Goal: Task Accomplishment & Management: Manage account settings

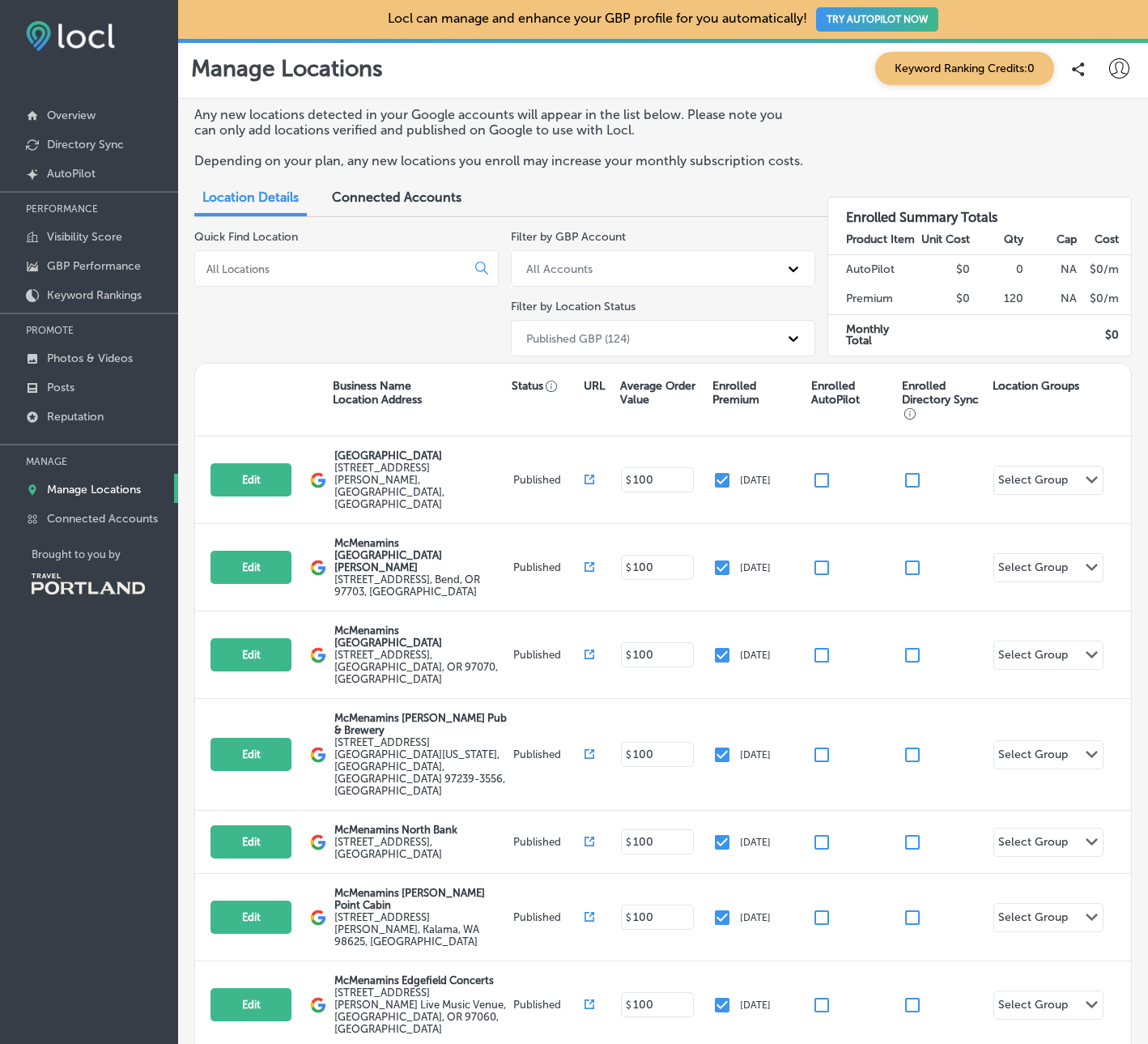
click at [414, 273] on input at bounding box center [333, 268] width 257 height 14
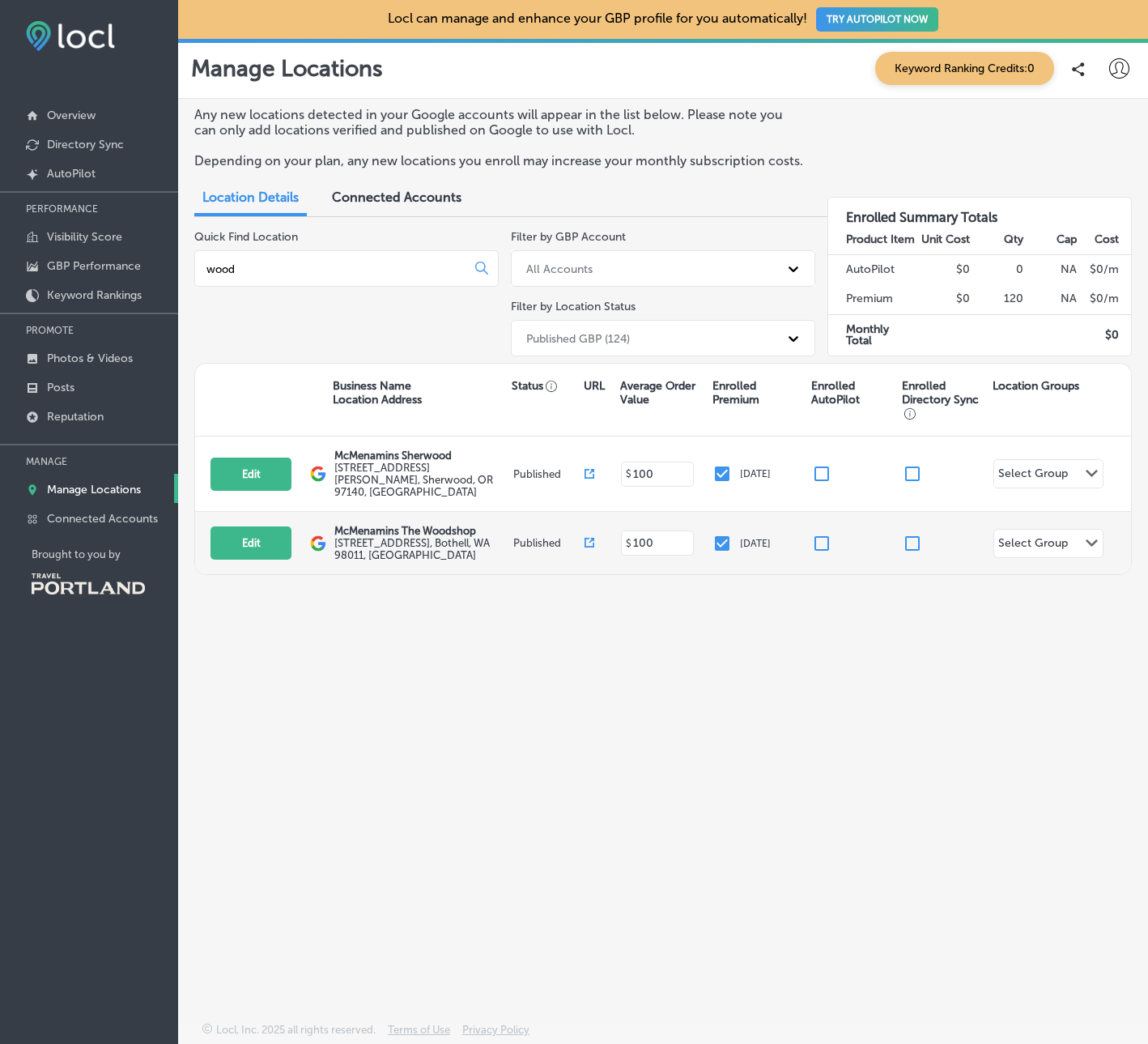
type input "wood"
click at [428, 537] on label "[STREET_ADDRESS]" at bounding box center [421, 549] width 175 height 25
click at [256, 534] on button "Edit" at bounding box center [251, 542] width 81 height 33
select select "US"
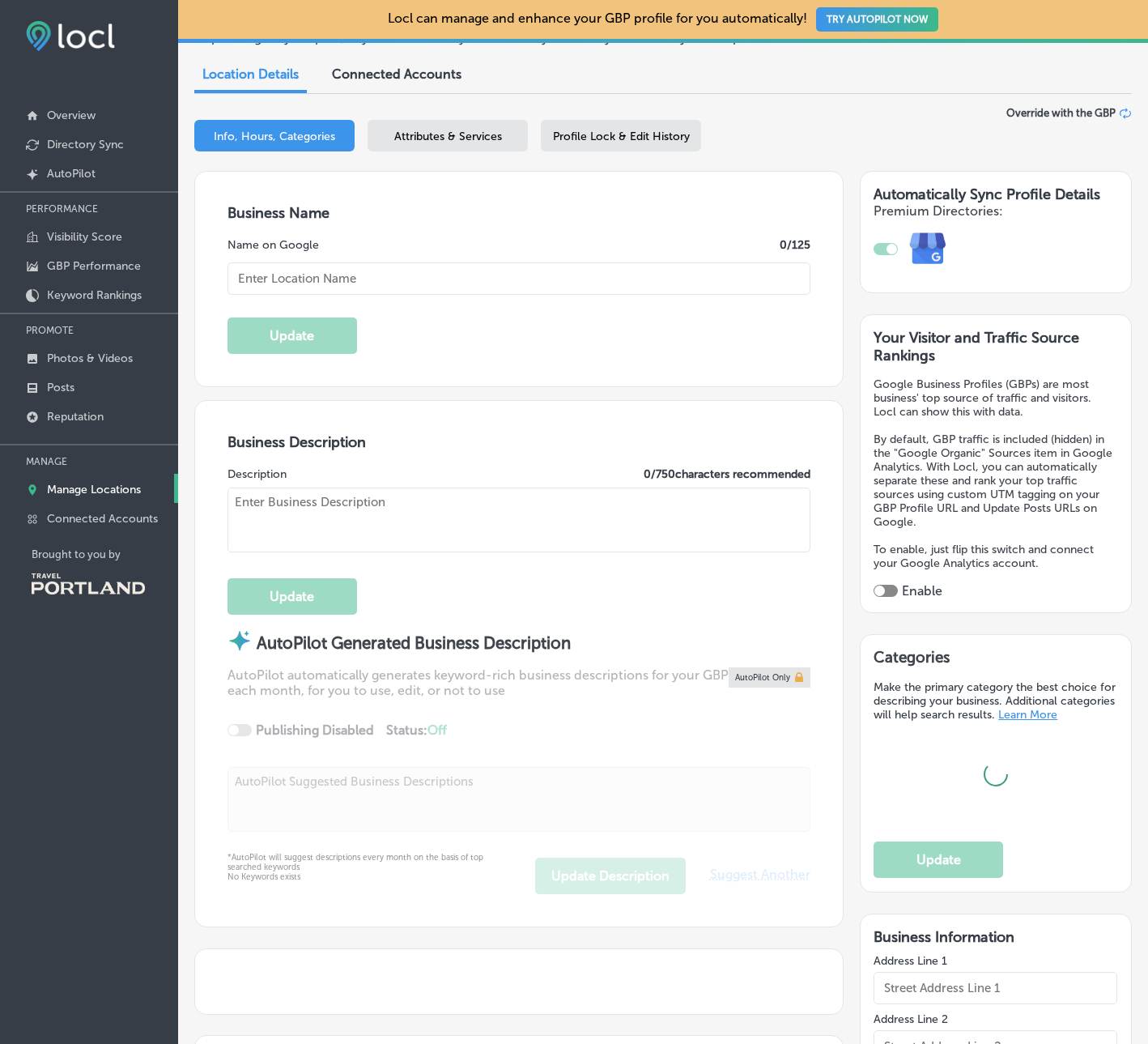
type input "McMenamins The Woodshop"
type input "[STREET_ADDRESS]"
type input "Bothell"
type input "98011"
type input "US"
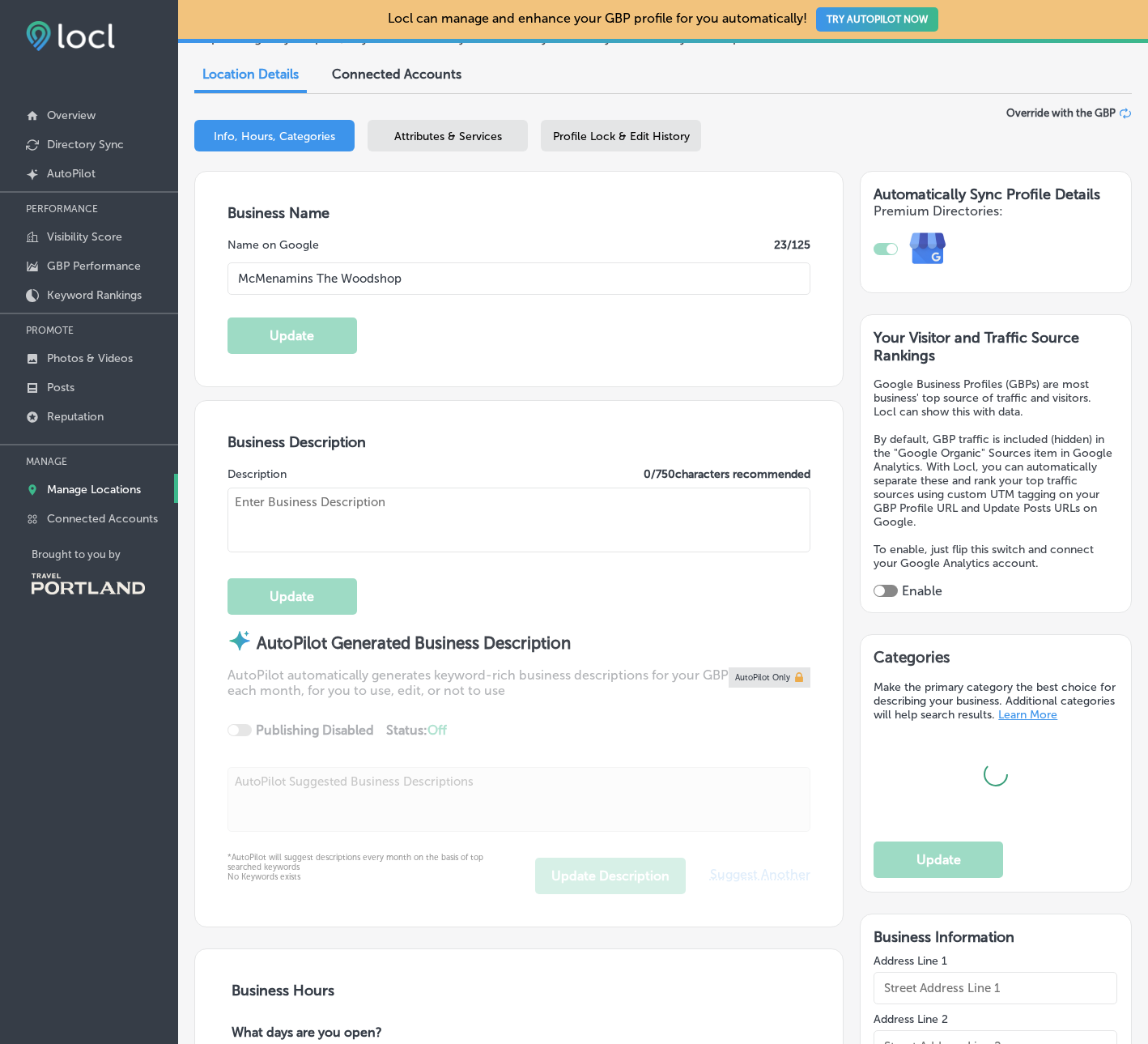
type input "[URL][DOMAIN_NAME][PERSON_NAME]"
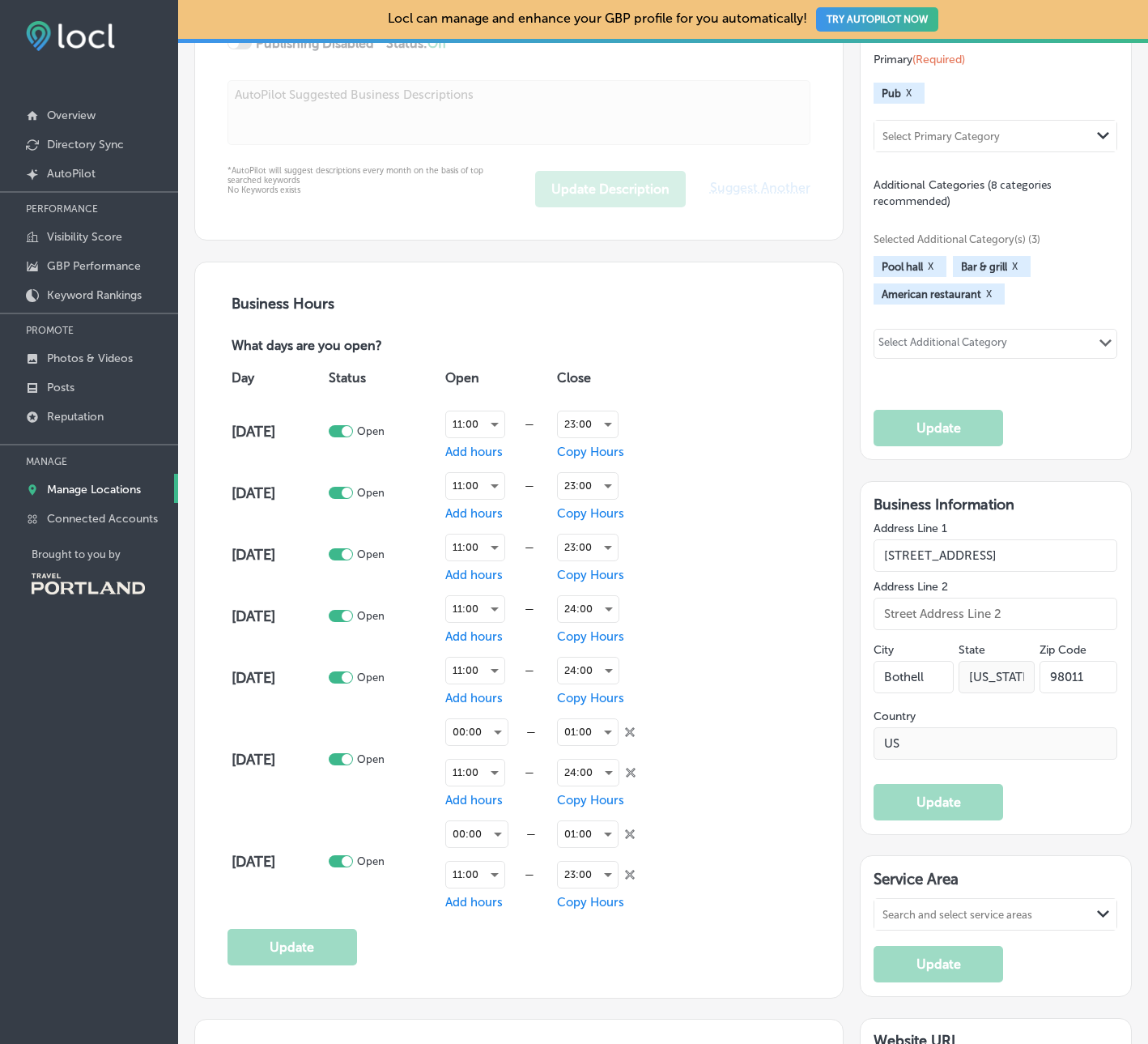
type textarea "Welcome to McMenamins The Woodshop, where [PERSON_NAME] meets comfort! Nestled …"
type input "[PHONE_NUMBER]"
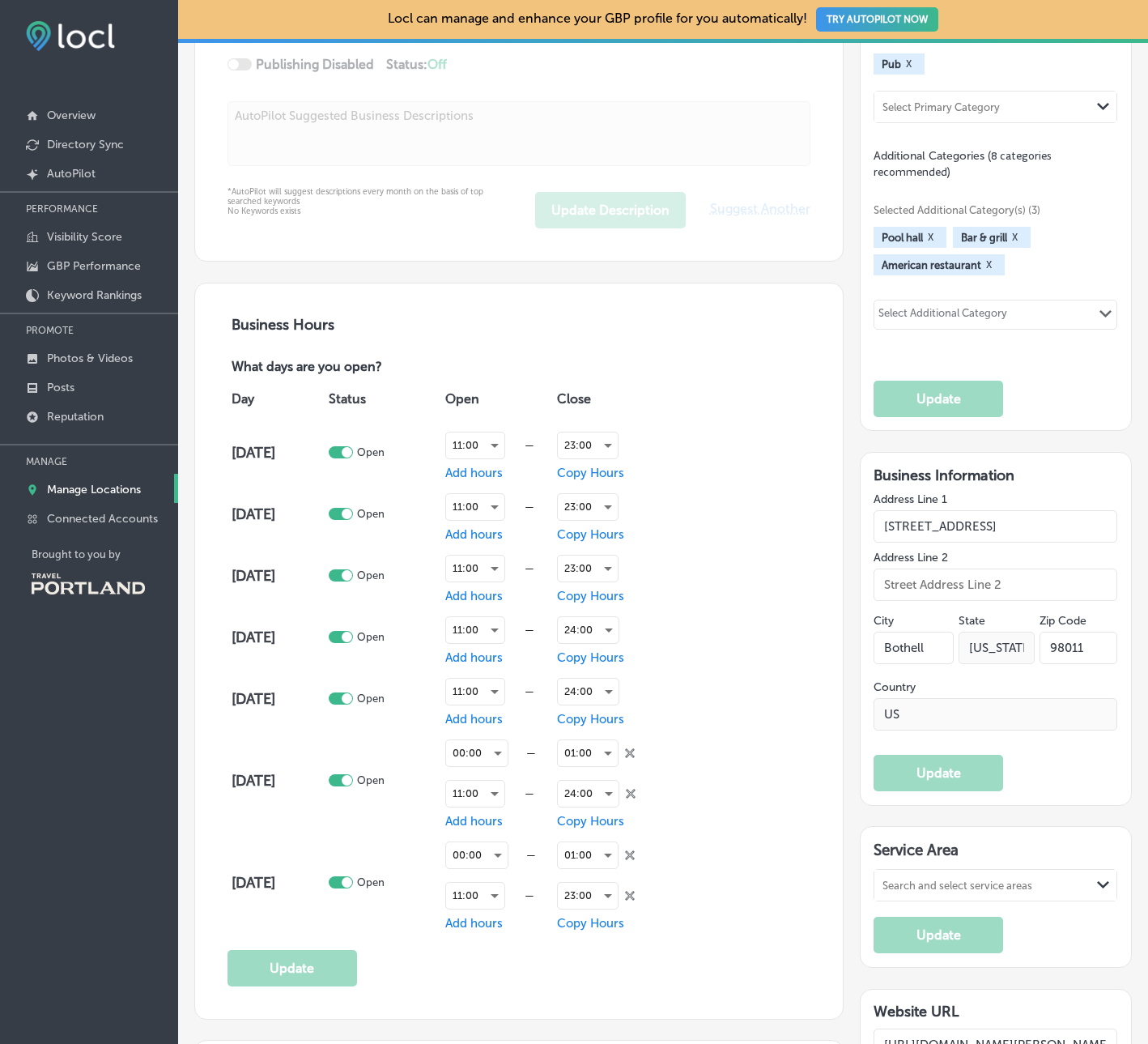
scroll to position [920, 0]
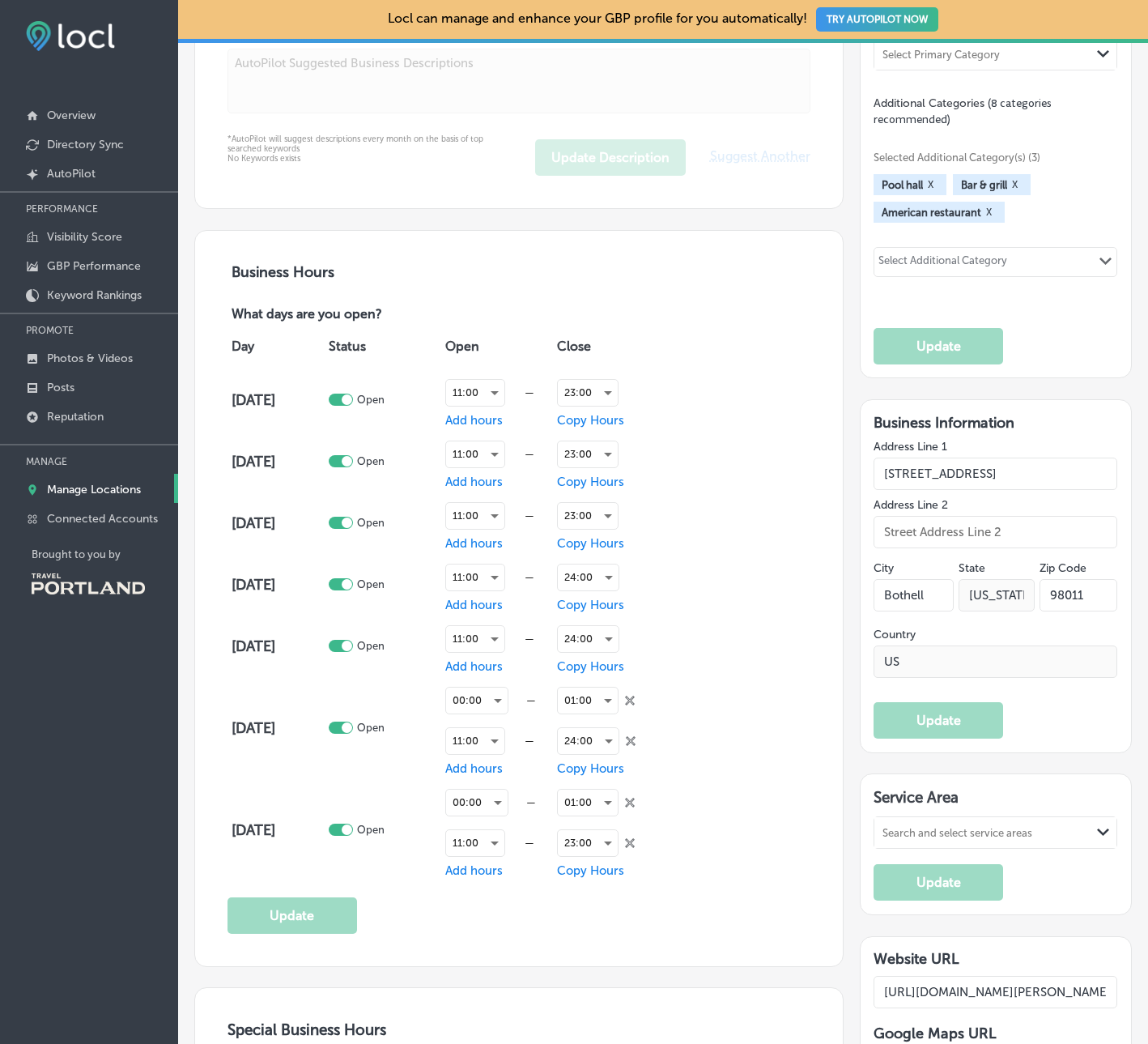
click at [744, 227] on div "Business Name Name on Google 23 /125 McMenamins The Woodshop Update Business De…" at bounding box center [507, 988] width 673 height 3171
click at [590, 395] on div "23:00" at bounding box center [587, 393] width 60 height 26
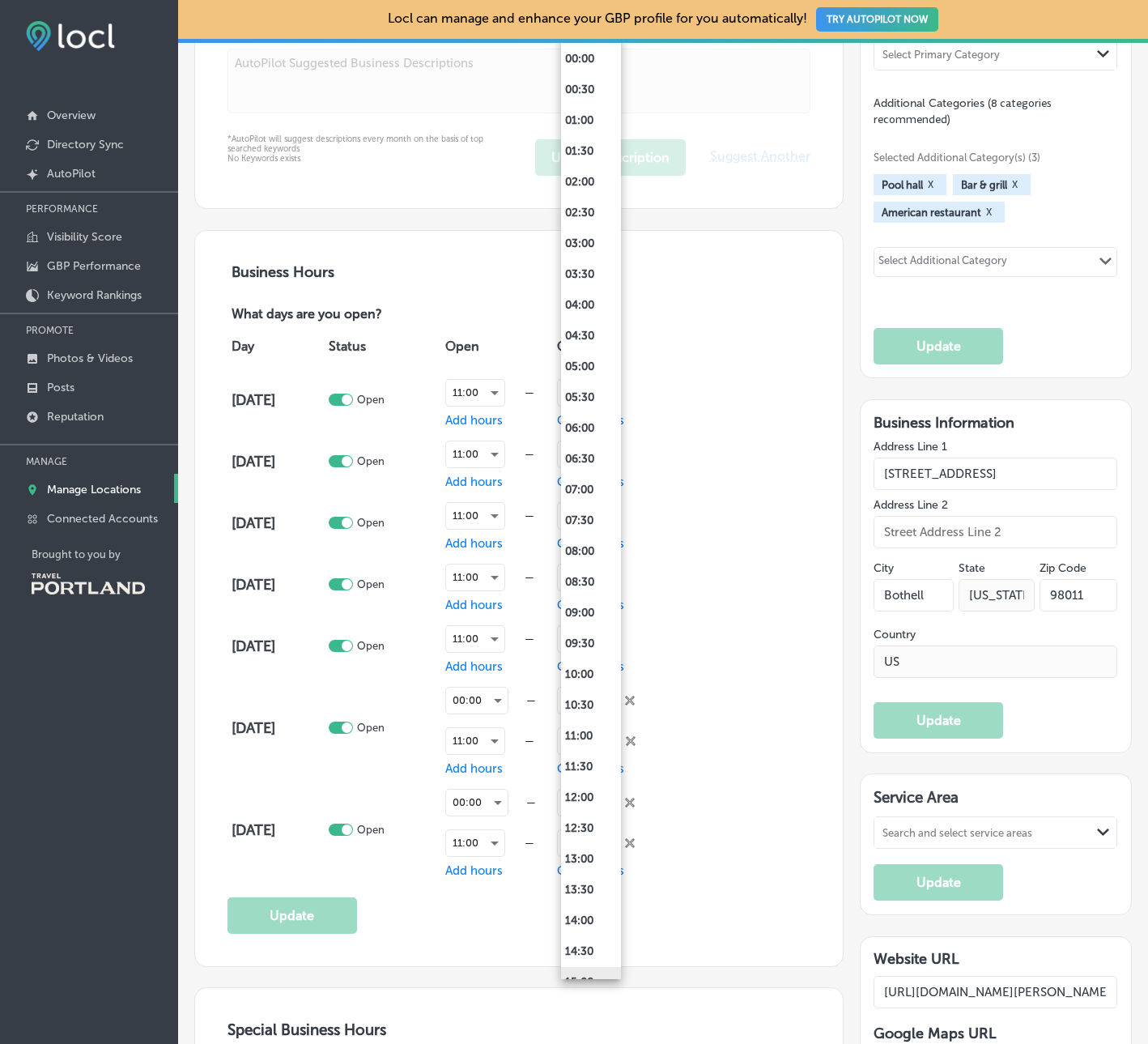
scroll to position [573, 0]
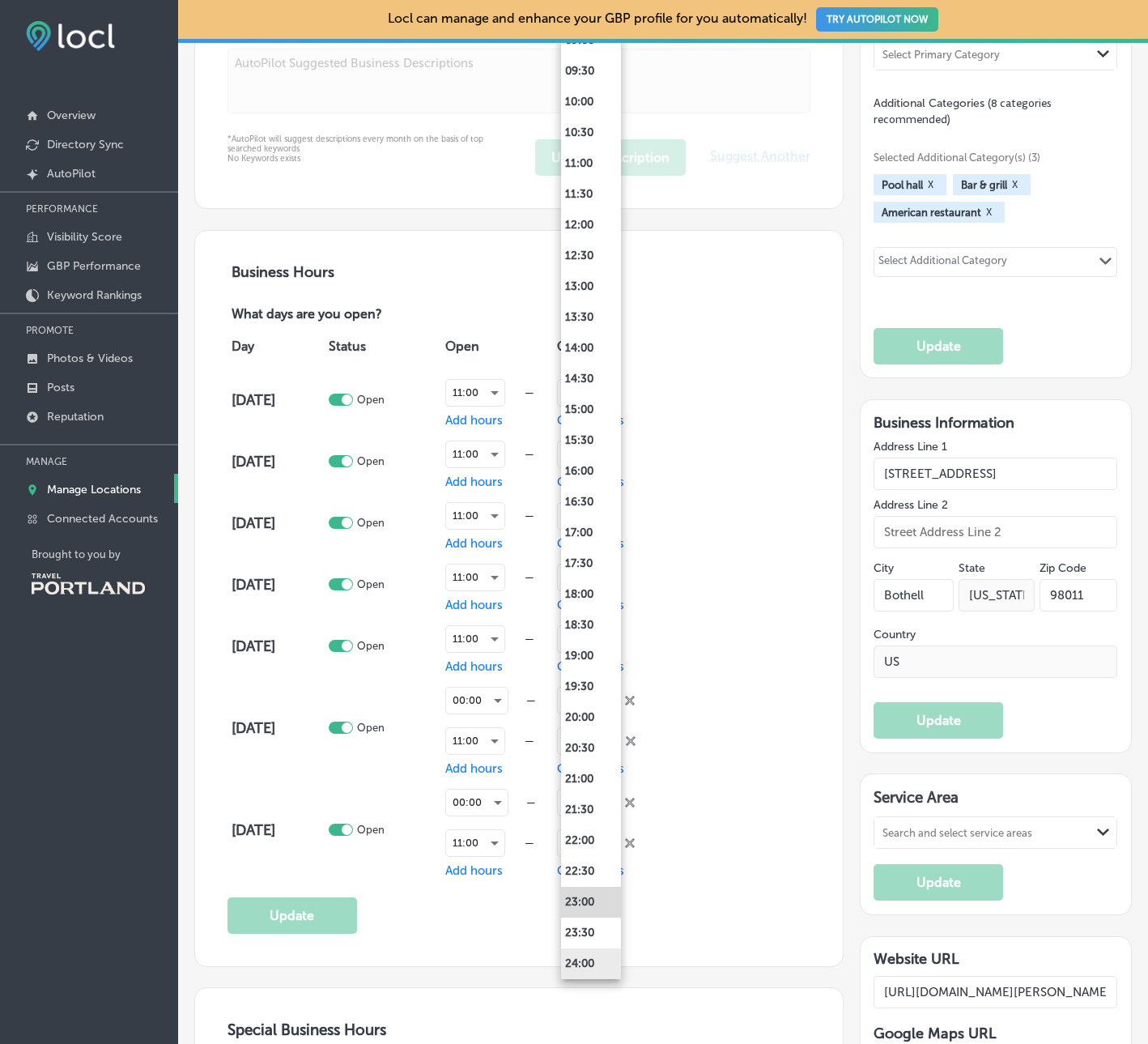
click at [576, 958] on li "24:00" at bounding box center [590, 964] width 60 height 30
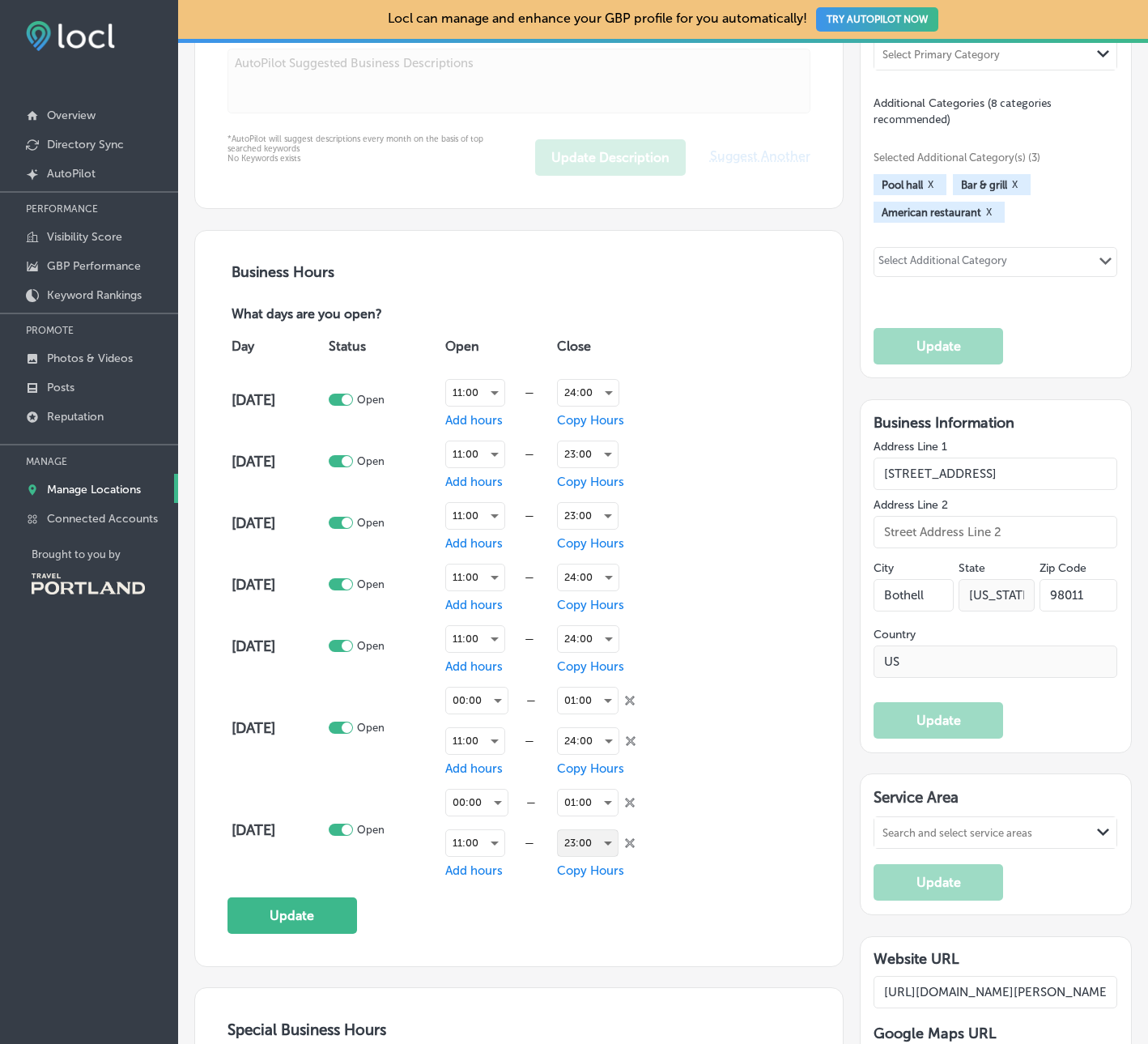
click at [598, 845] on div "23:00" at bounding box center [587, 843] width 60 height 26
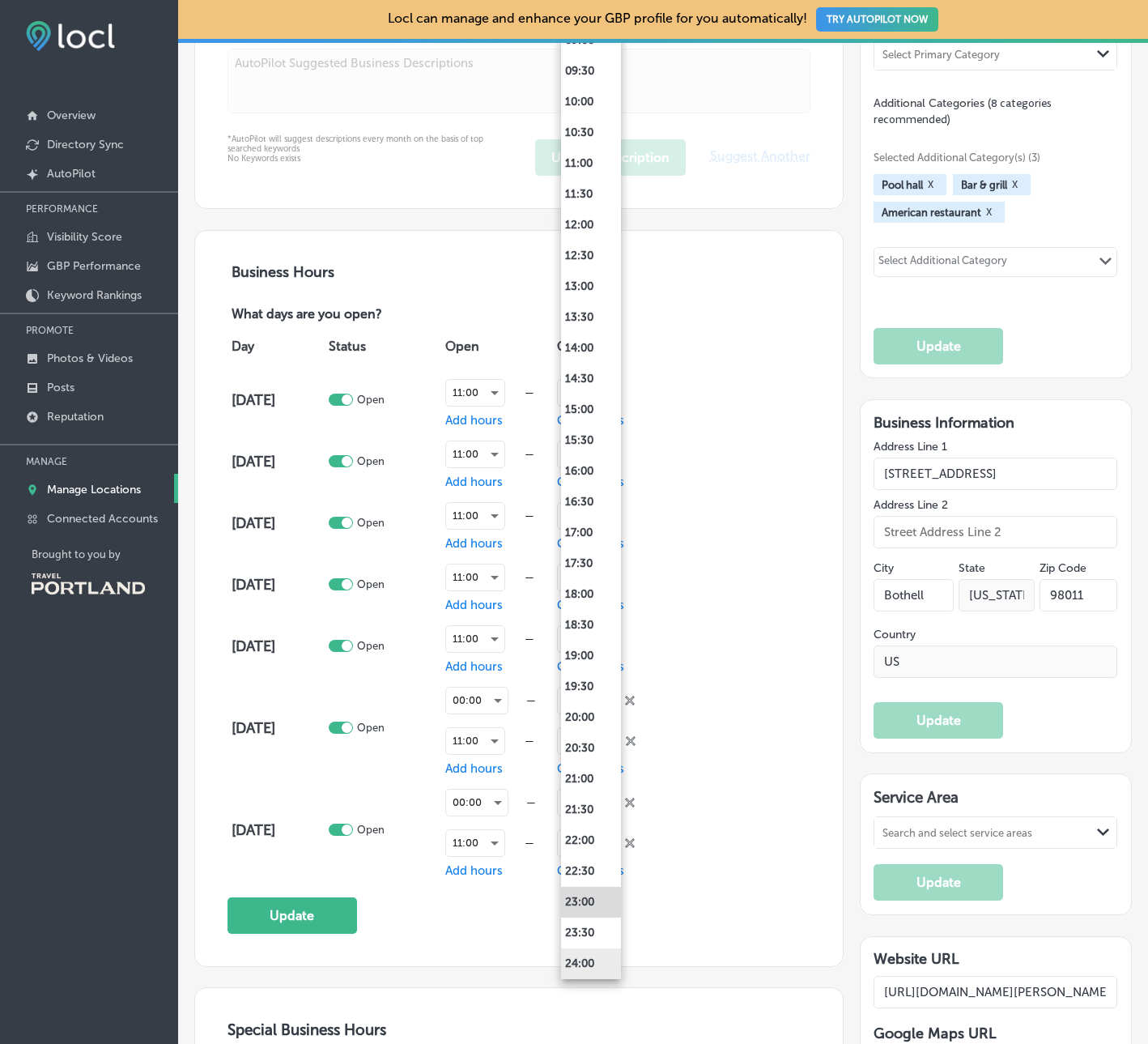
click at [602, 963] on li "24:00" at bounding box center [590, 964] width 60 height 30
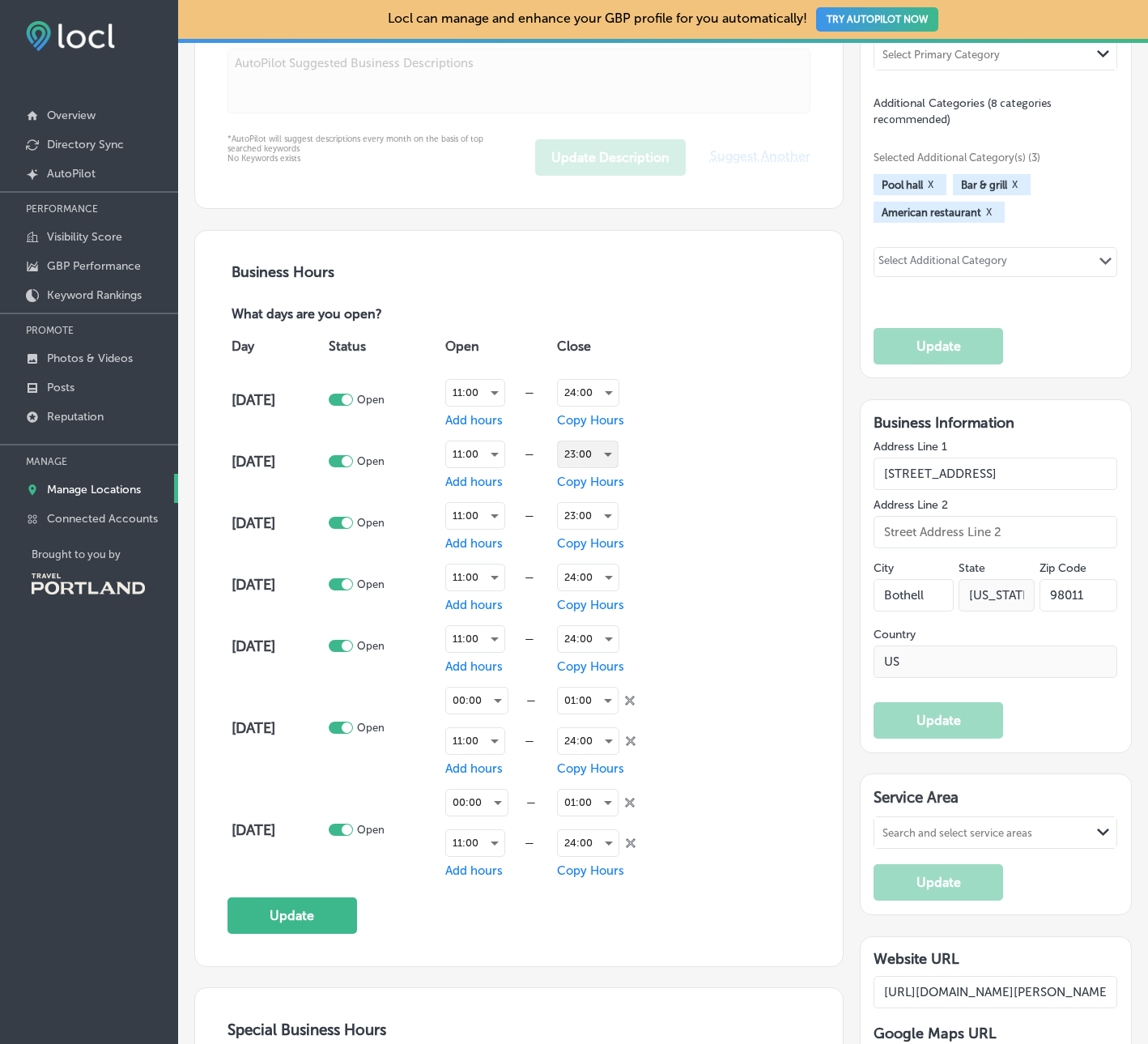
click at [584, 462] on div "23:00" at bounding box center [587, 454] width 60 height 26
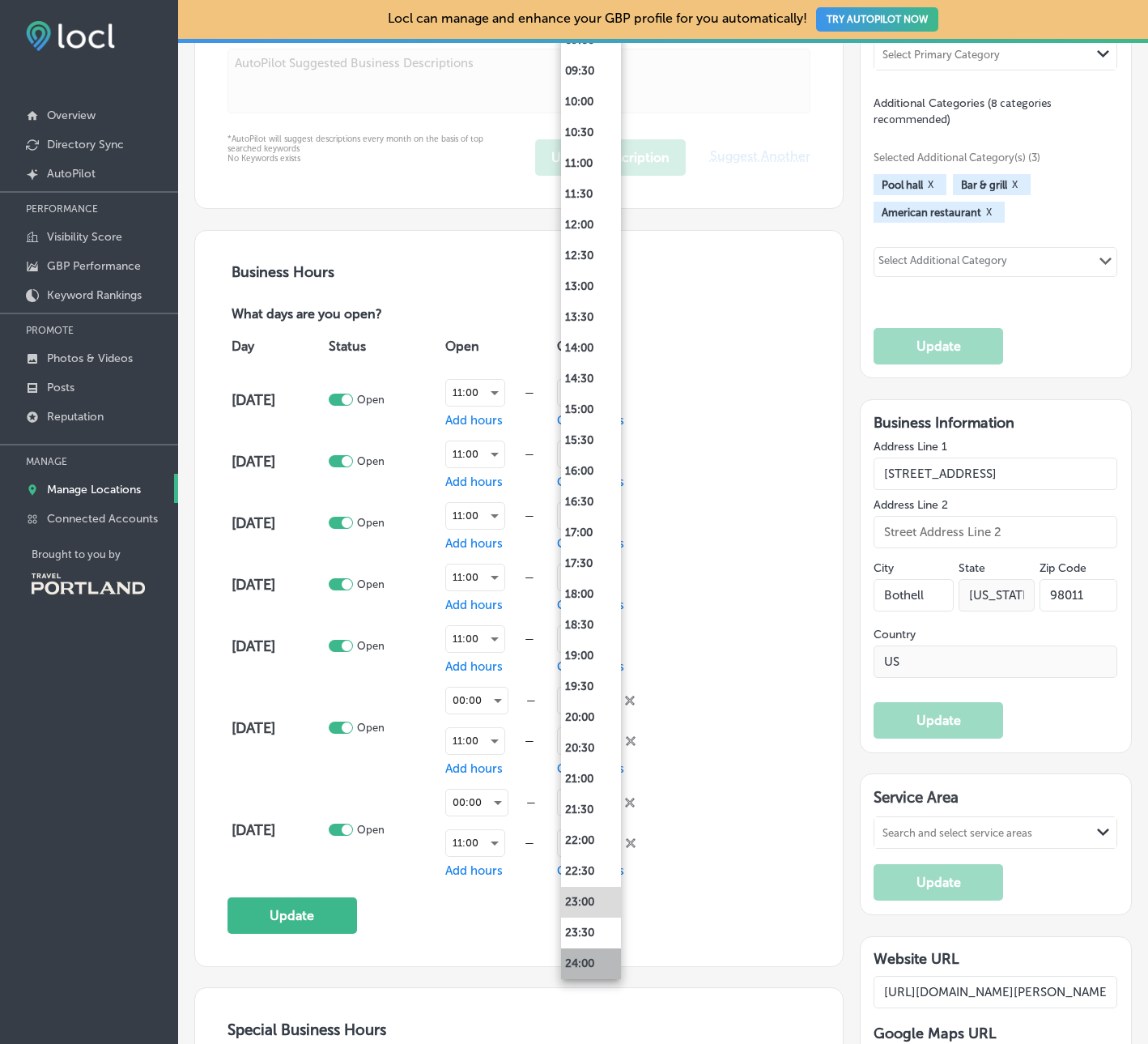
drag, startPoint x: 581, startPoint y: 963, endPoint x: 596, endPoint y: 926, distance: 39.9
click at [581, 963] on li "24:00" at bounding box center [590, 964] width 60 height 30
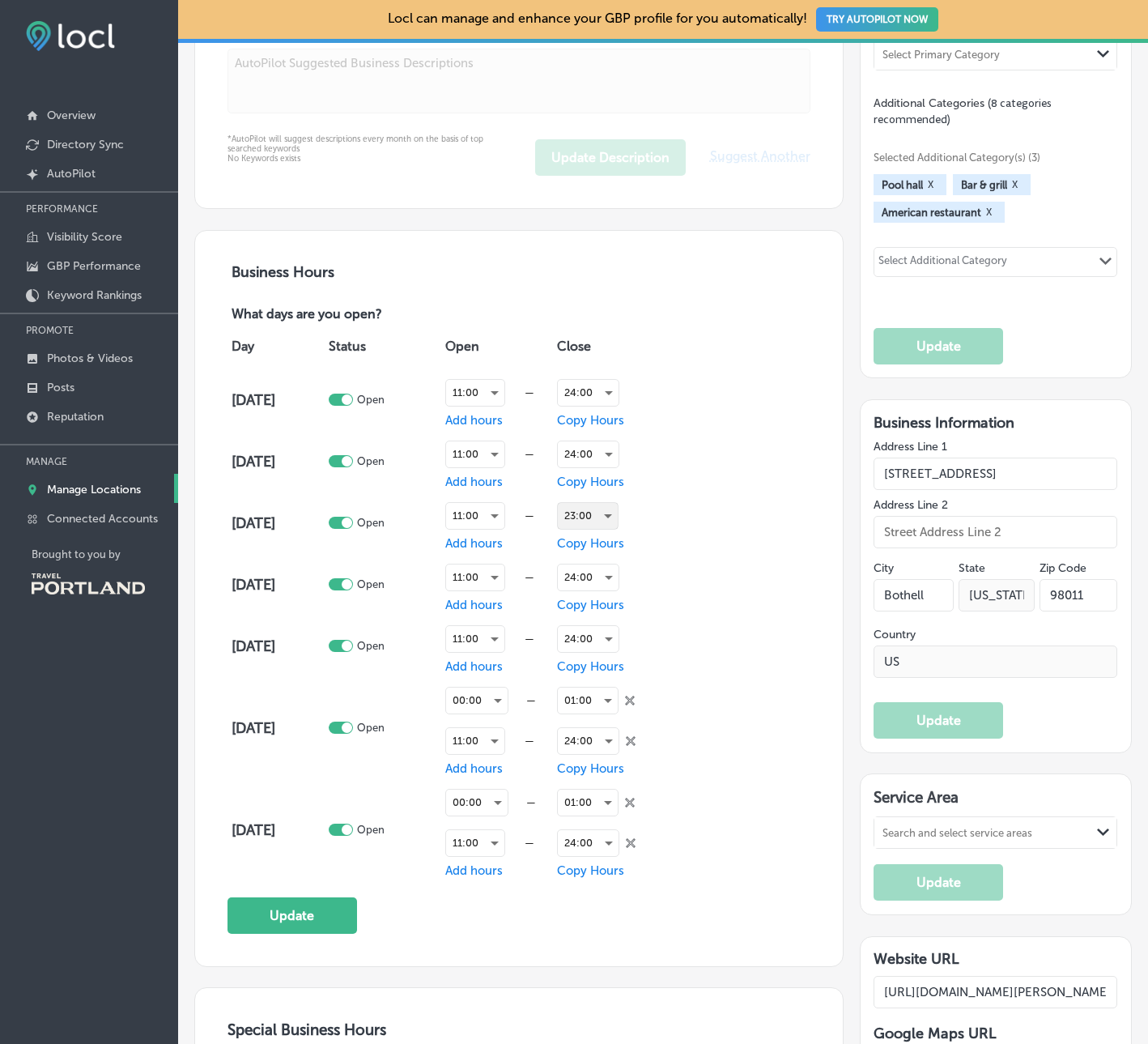
click at [596, 519] on div "23:00" at bounding box center [587, 515] width 60 height 26
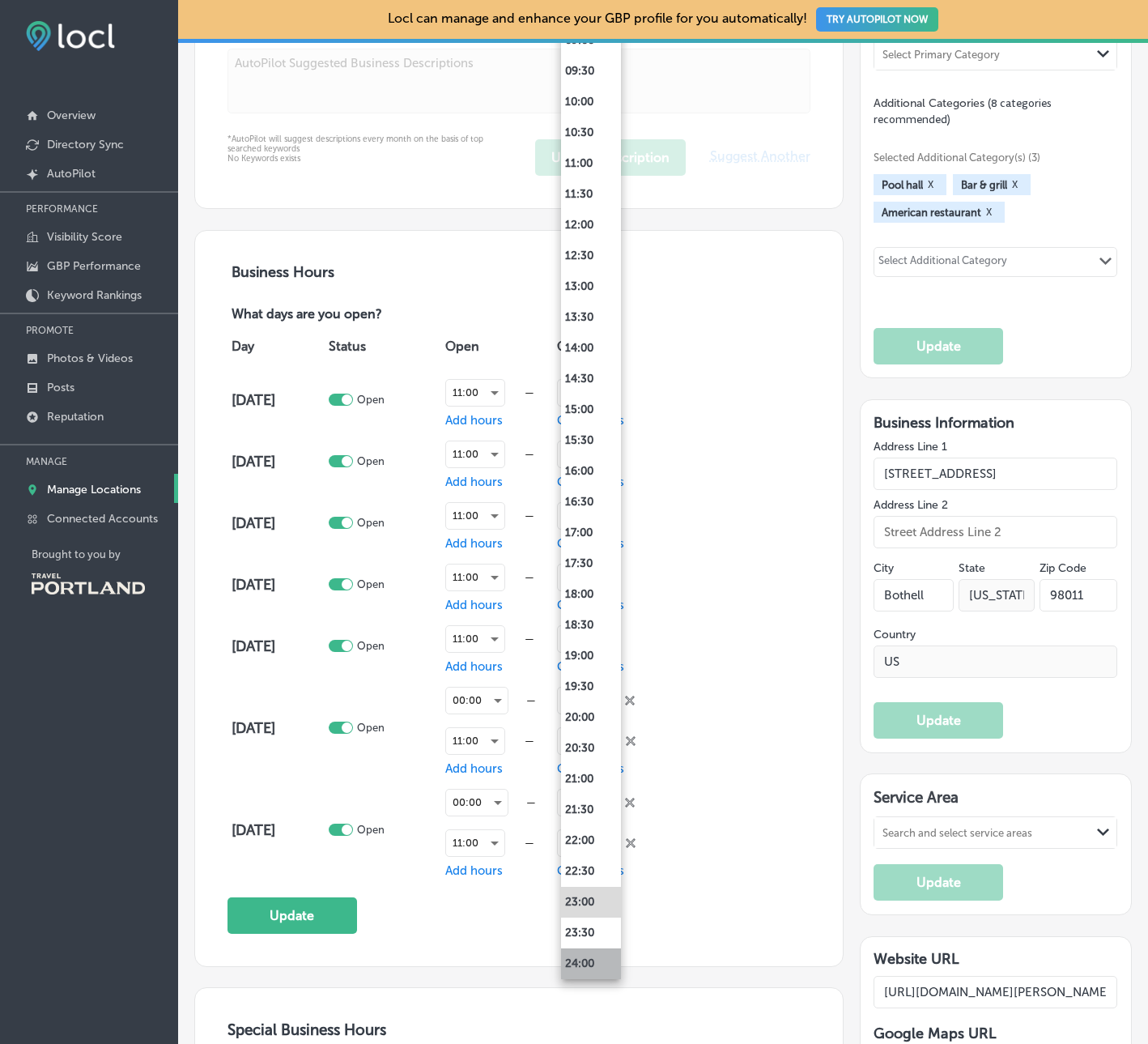
click at [589, 959] on li "24:00" at bounding box center [590, 964] width 60 height 30
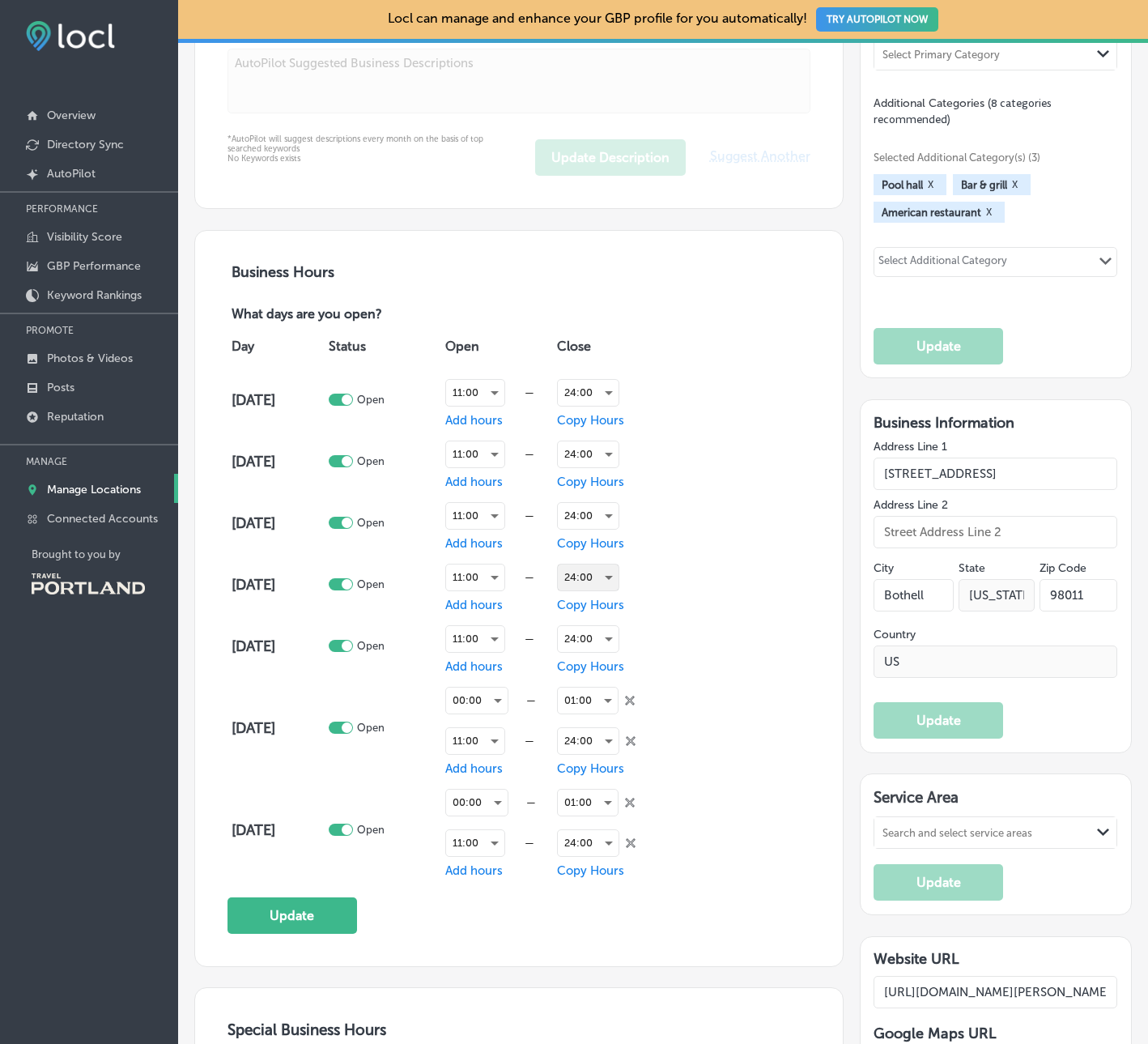
click at [603, 574] on div "24:00" at bounding box center [588, 577] width 61 height 26
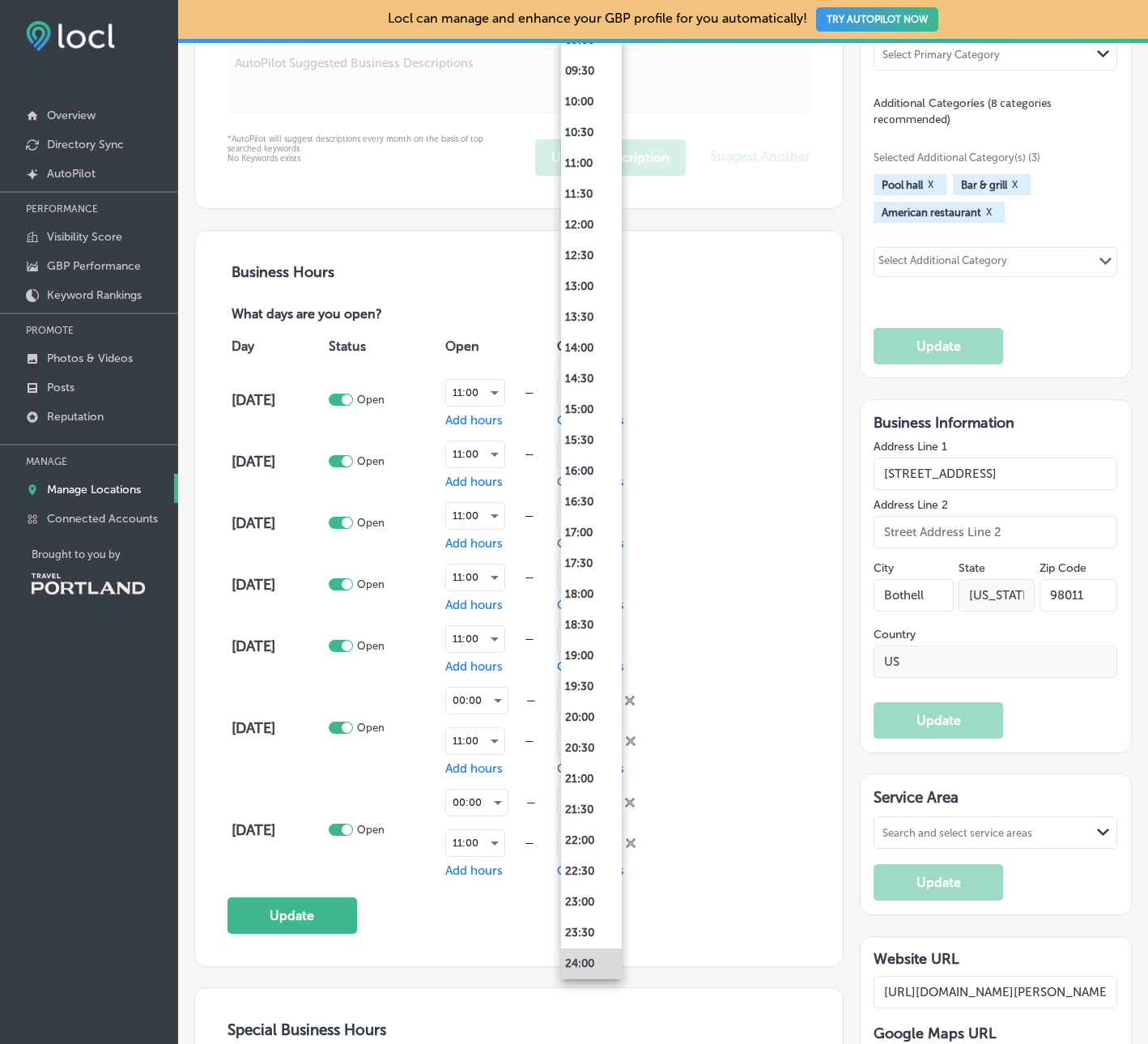
click at [734, 553] on div at bounding box center [574, 522] width 1148 height 1044
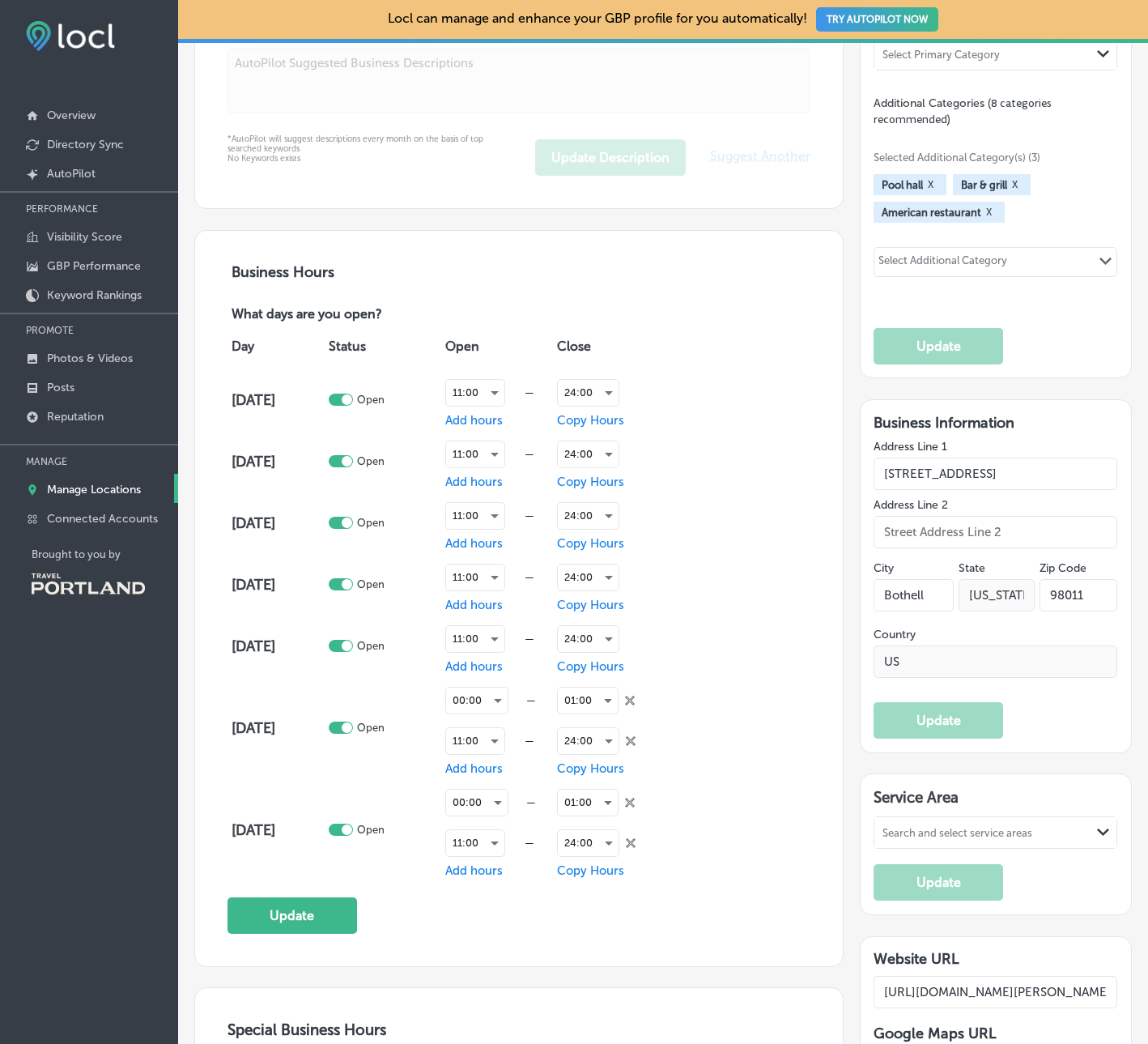
click at [755, 914] on div "Business Hours What days are you open? Day Status Open Close [DATE] Open 11:00 …" at bounding box center [519, 598] width 583 height 670
click at [309, 923] on button "Update" at bounding box center [292, 915] width 129 height 36
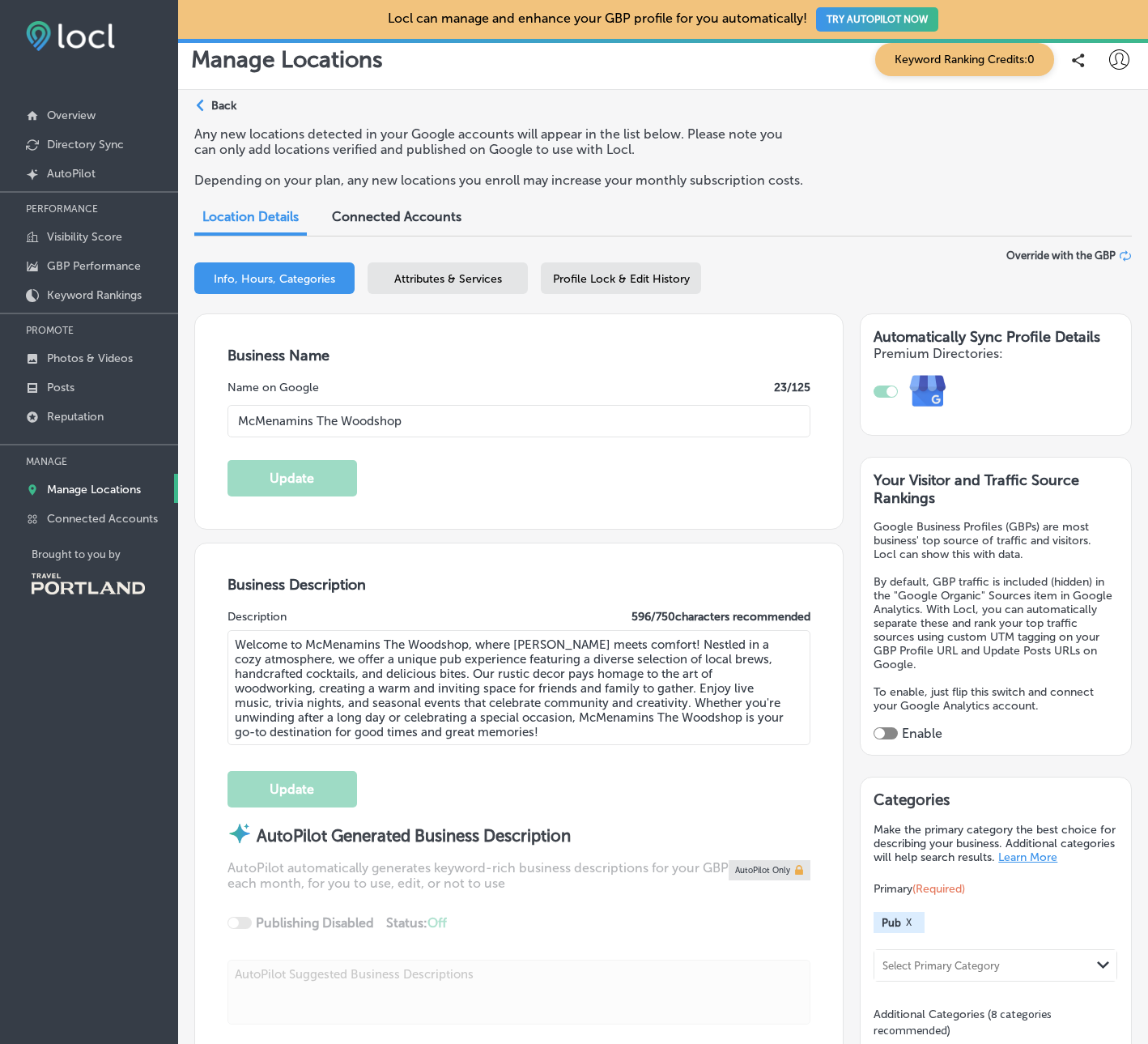
scroll to position [0, 0]
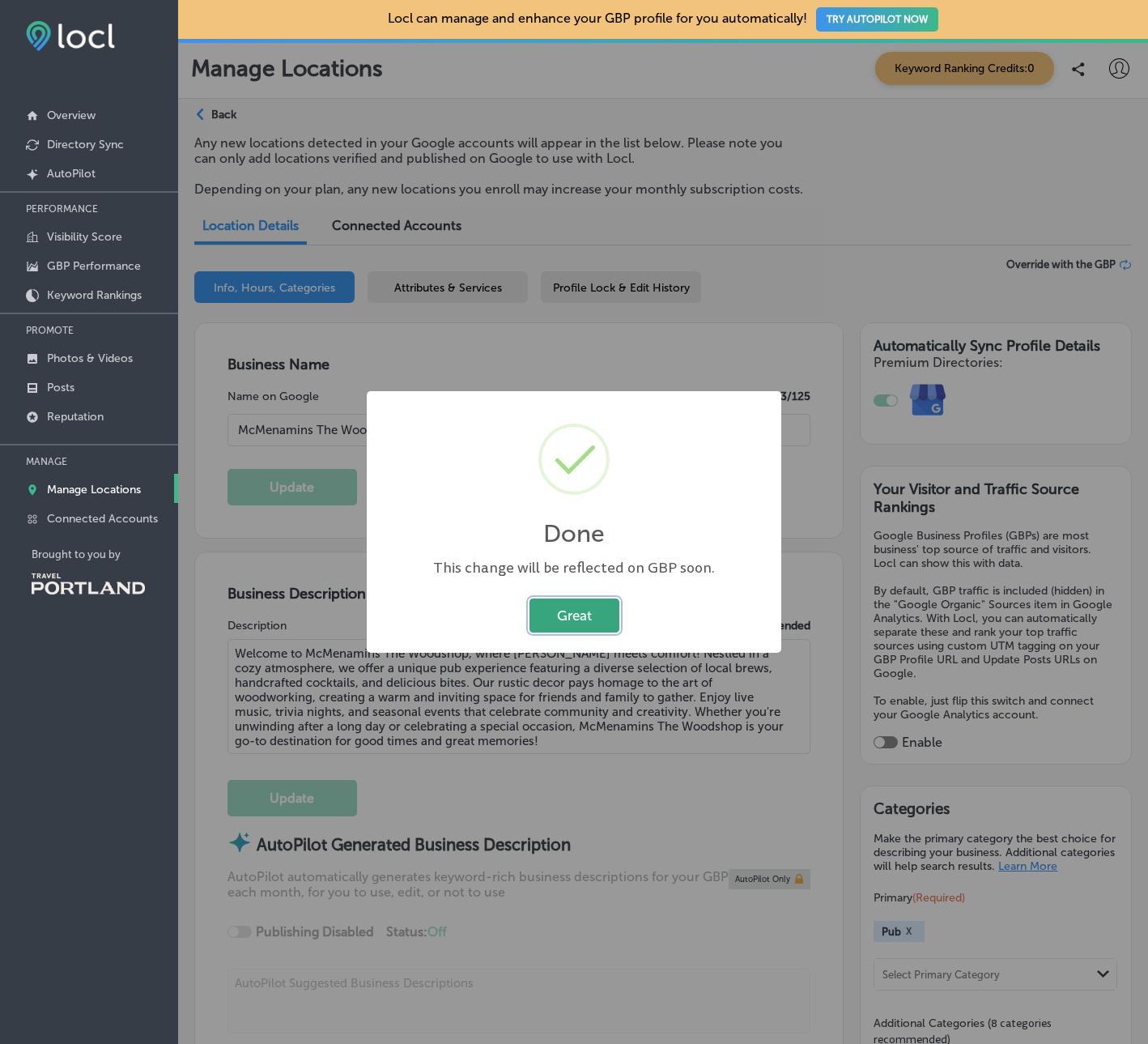
click at [583, 617] on button "Great" at bounding box center [574, 614] width 90 height 33
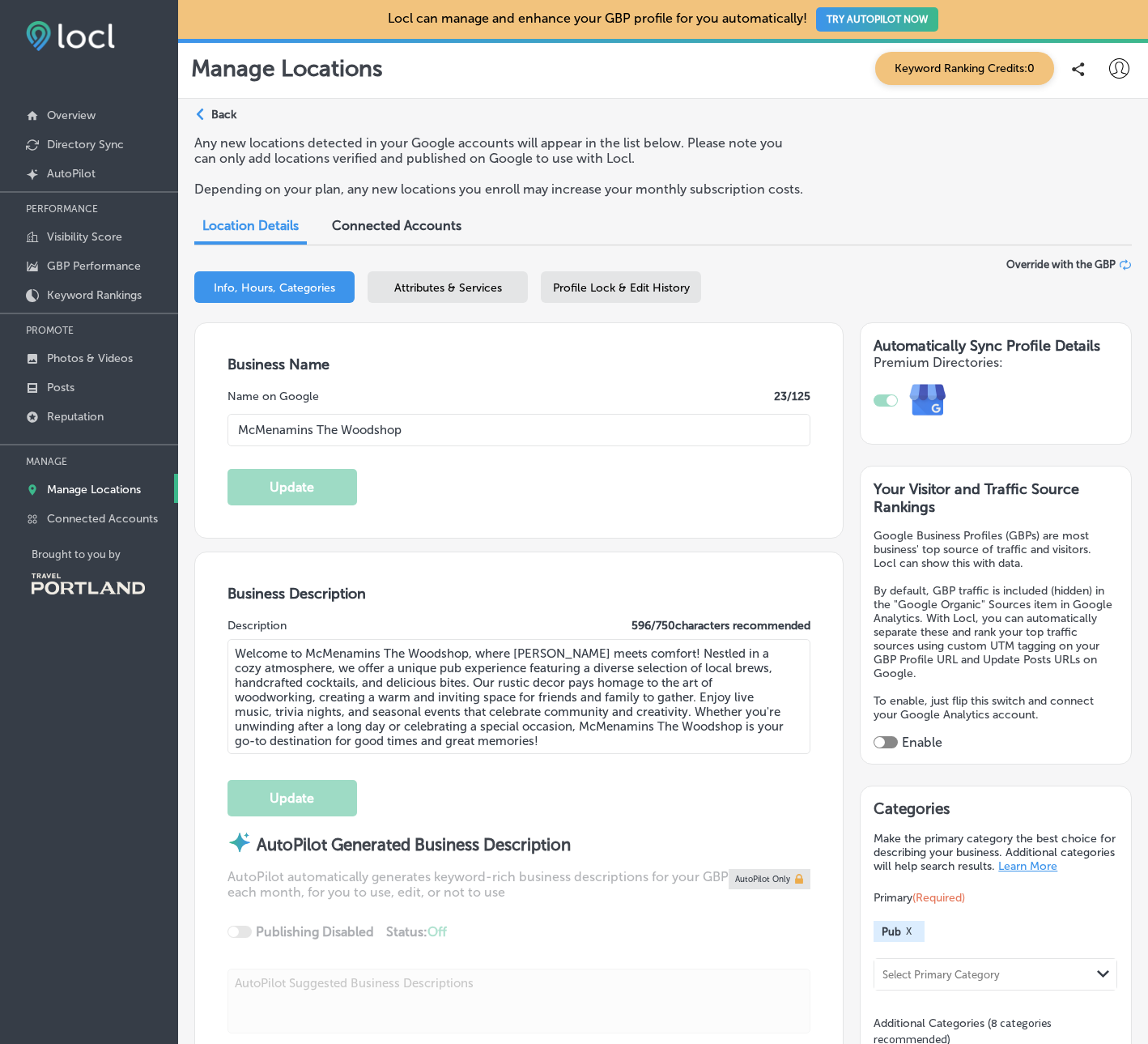
drag, startPoint x: 878, startPoint y: 223, endPoint x: 683, endPoint y: 190, distance: 197.8
click at [878, 223] on div "Location Details Connected Accounts" at bounding box center [663, 228] width 937 height 36
click at [218, 110] on p "Back" at bounding box center [224, 114] width 25 height 14
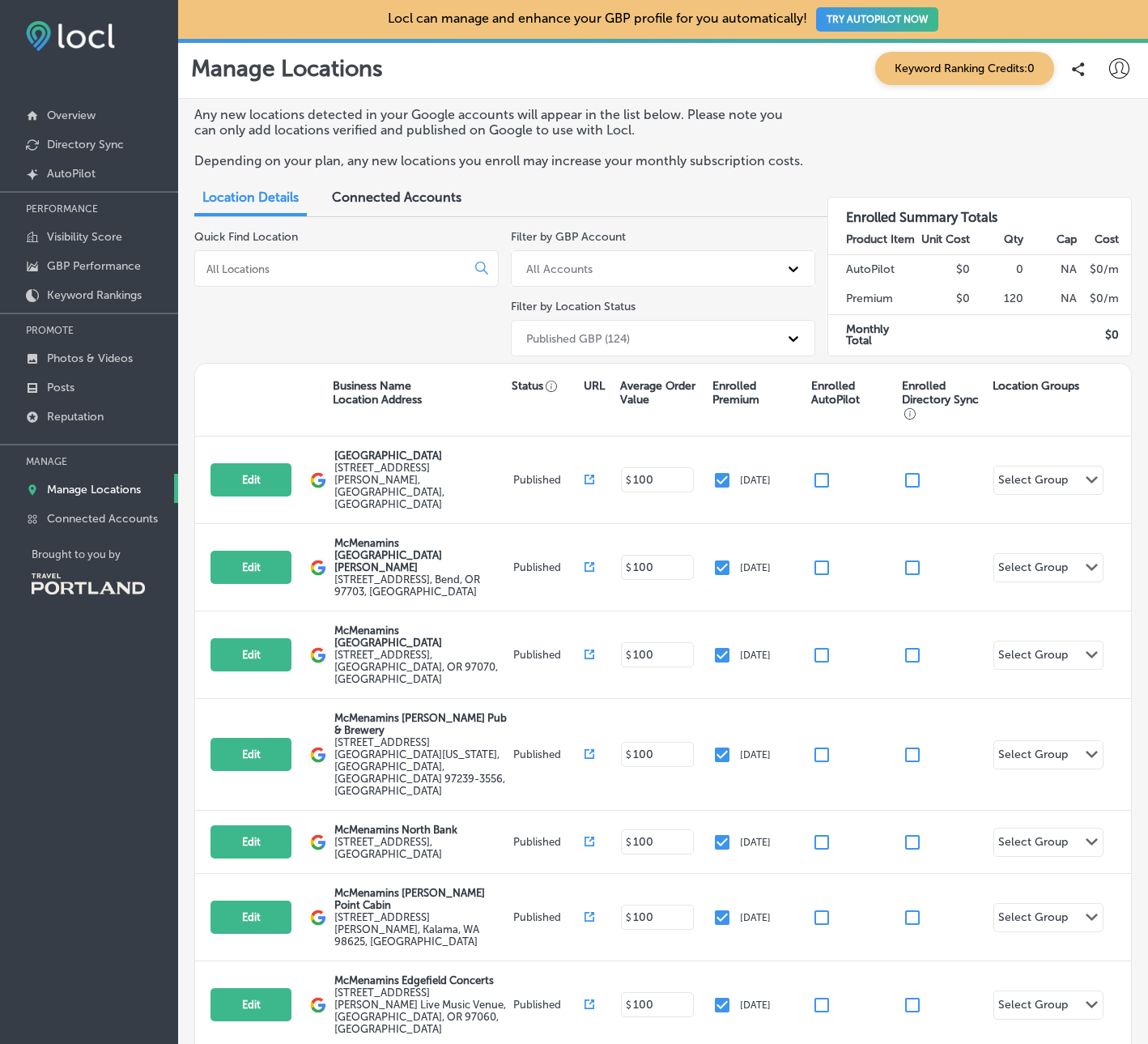
click at [298, 264] on input at bounding box center [333, 268] width 257 height 14
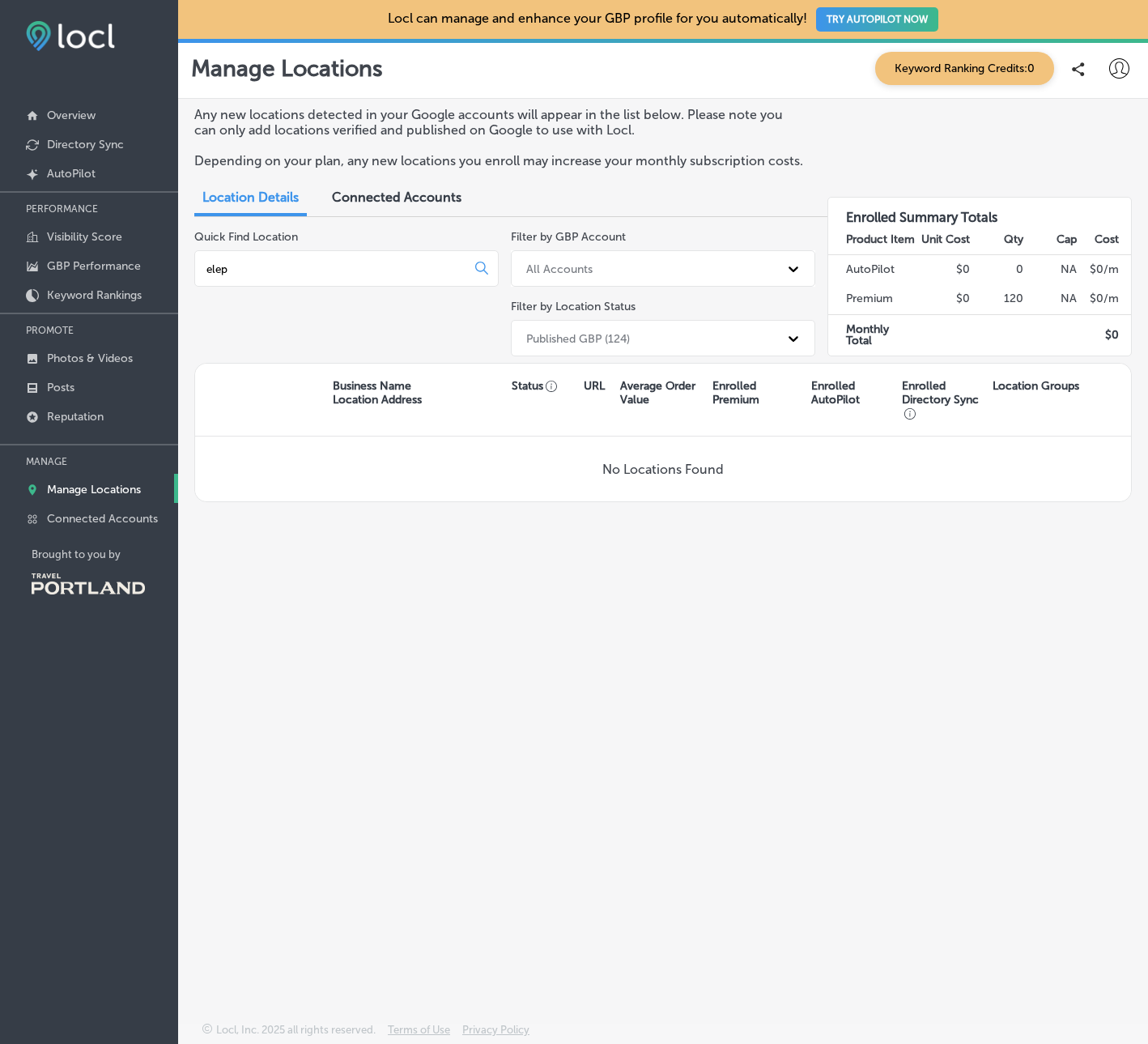
type input "elep"
drag, startPoint x: 544, startPoint y: 675, endPoint x: 429, endPoint y: 102, distance: 584.4
click at [544, 670] on div "Any new locations detected in your Google accounts will appear in the list belo…" at bounding box center [663, 522] width 970 height 847
